Goal: Task Accomplishment & Management: Use online tool/utility

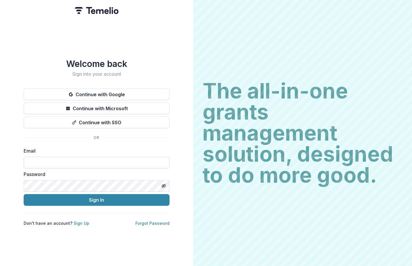
drag, startPoint x: 0, startPoint y: 0, endPoint x: 93, endPoint y: 164, distance: 188.5
click at [93, 164] on input at bounding box center [97, 162] width 146 height 12
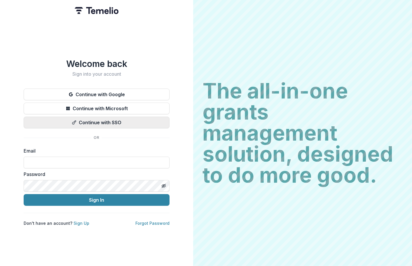
type input "**********"
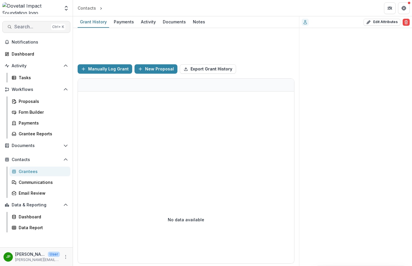
click at [32, 29] on span "Search..." at bounding box center [31, 27] width 34 height 6
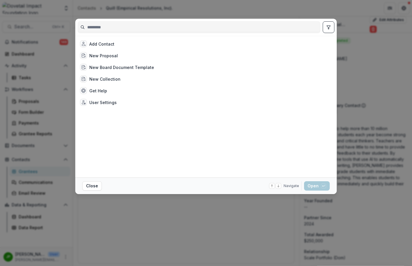
click at [100, 30] on input at bounding box center [199, 26] width 242 height 9
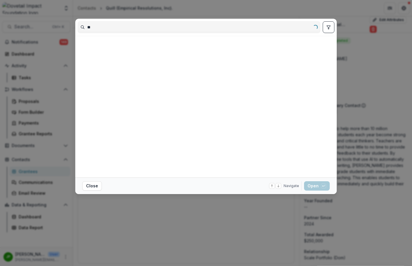
type input "*"
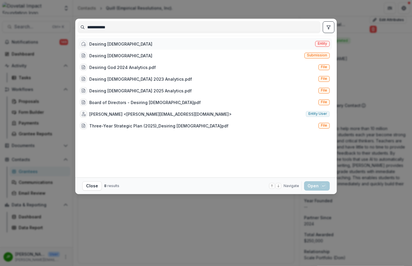
type input "**********"
click at [110, 39] on div "Desiring [DEMOGRAPHIC_DATA] Entity" at bounding box center [205, 44] width 254 height 12
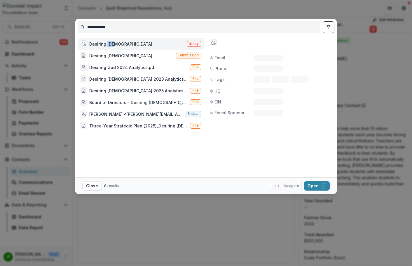
click at [110, 39] on div "Desiring [DEMOGRAPHIC_DATA] Entity" at bounding box center [141, 44] width 126 height 12
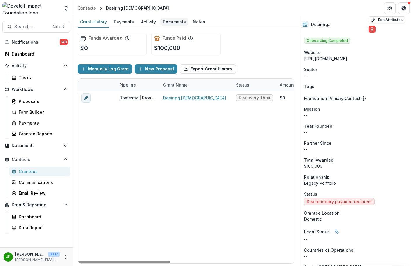
click at [160, 21] on div "Documents" at bounding box center [174, 22] width 28 height 8
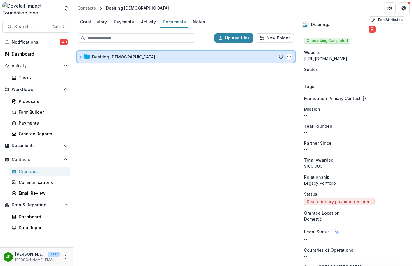
click at [80, 57] on icon at bounding box center [81, 57] width 4 height 4
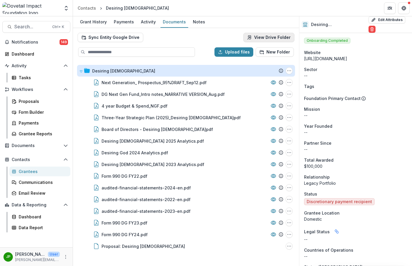
click at [264, 39] on link "View Drive Folder" at bounding box center [268, 37] width 51 height 9
click at [100, 36] on button "Sync Entity Google Drive" at bounding box center [111, 37] width 66 height 9
